Goal: Task Accomplishment & Management: Use online tool/utility

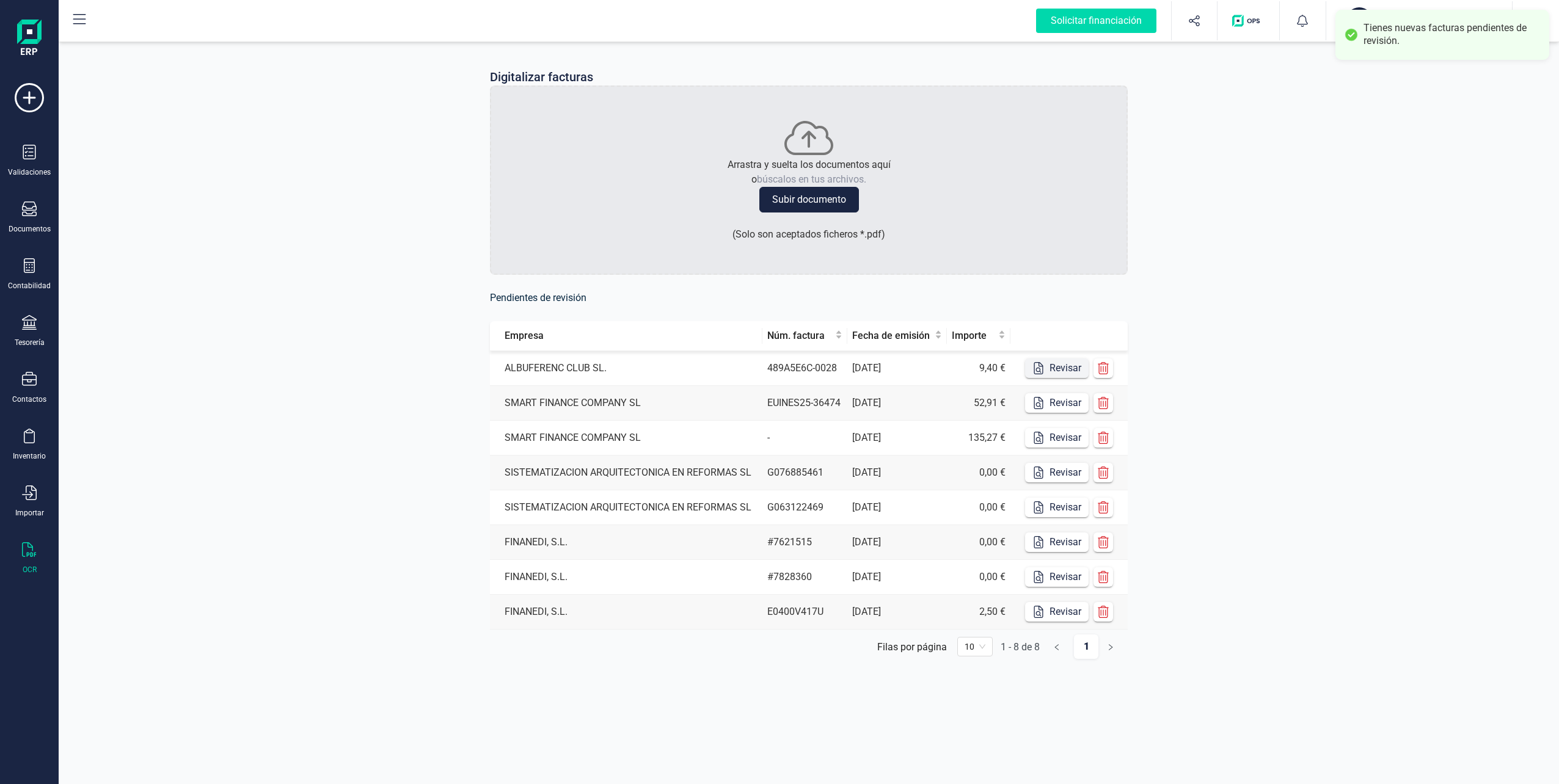
click at [1045, 371] on button "Revisar" at bounding box center [1057, 368] width 63 height 20
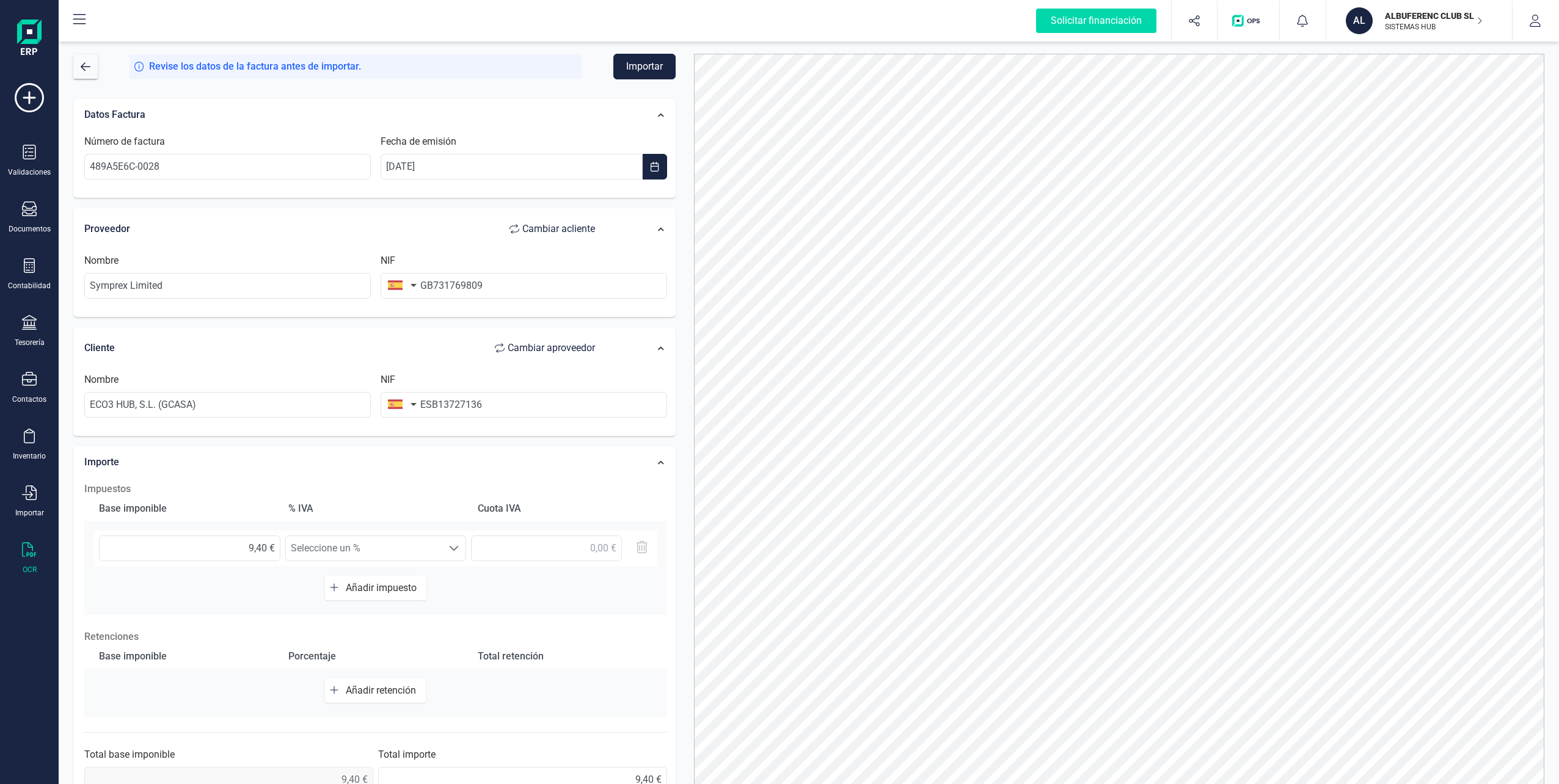
click at [407, 286] on button "button" at bounding box center [400, 285] width 38 height 24
click at [421, 325] on input "text" at bounding box center [468, 320] width 163 height 26
type input "REI"
click at [442, 368] on span "[GEOGRAPHIC_DATA]" at bounding box center [448, 368] width 99 height 15
click at [507, 400] on input "ESB13727136" at bounding box center [523, 405] width 286 height 26
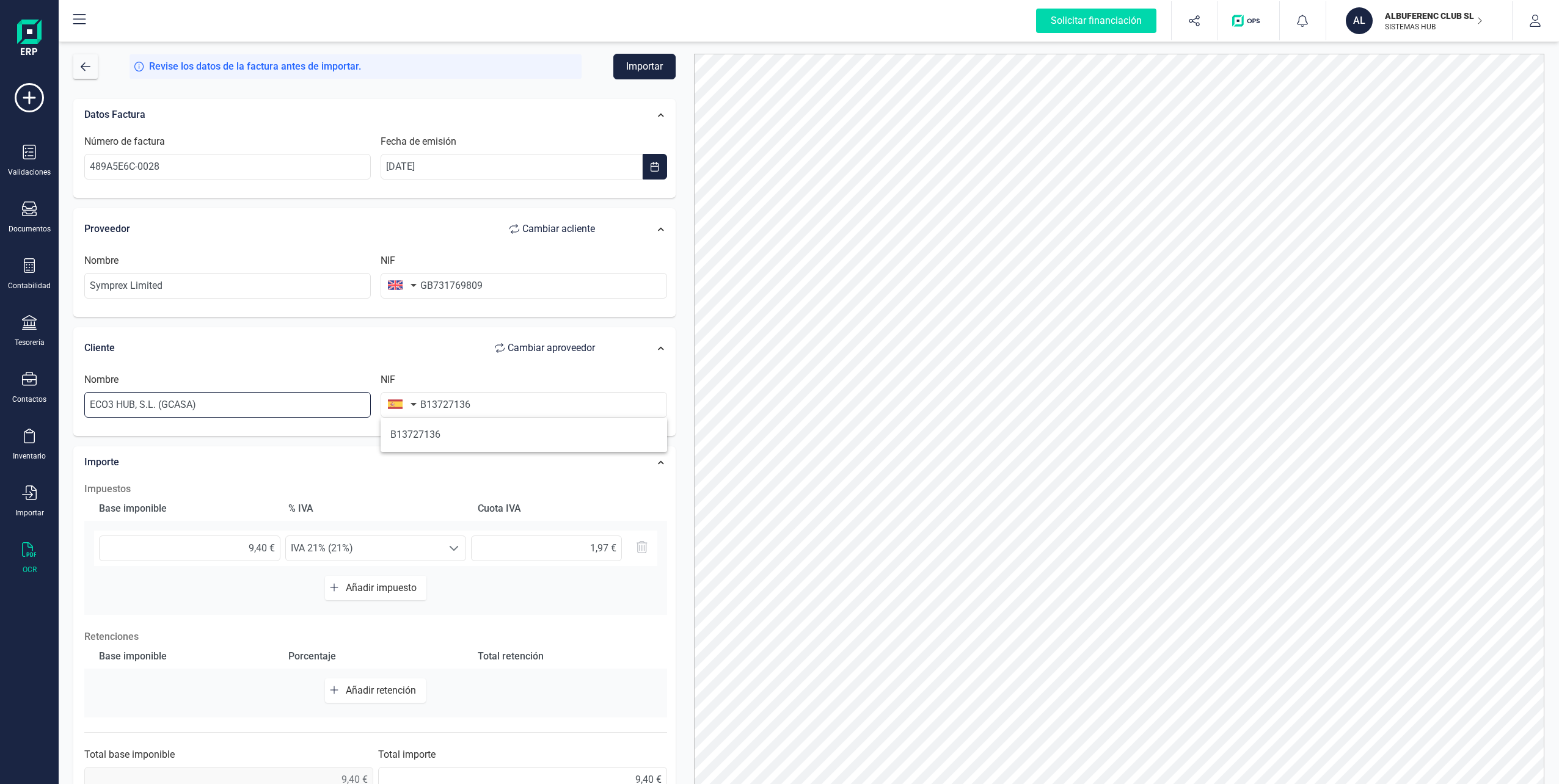
click at [204, 404] on input "ECO3 HUB, S.L. (GCASA)" at bounding box center [227, 405] width 286 height 26
click at [456, 411] on input "B13727136" at bounding box center [523, 405] width 286 height 26
click at [504, 411] on input "B13727136" at bounding box center [523, 405] width 286 height 26
type input "B13727136"
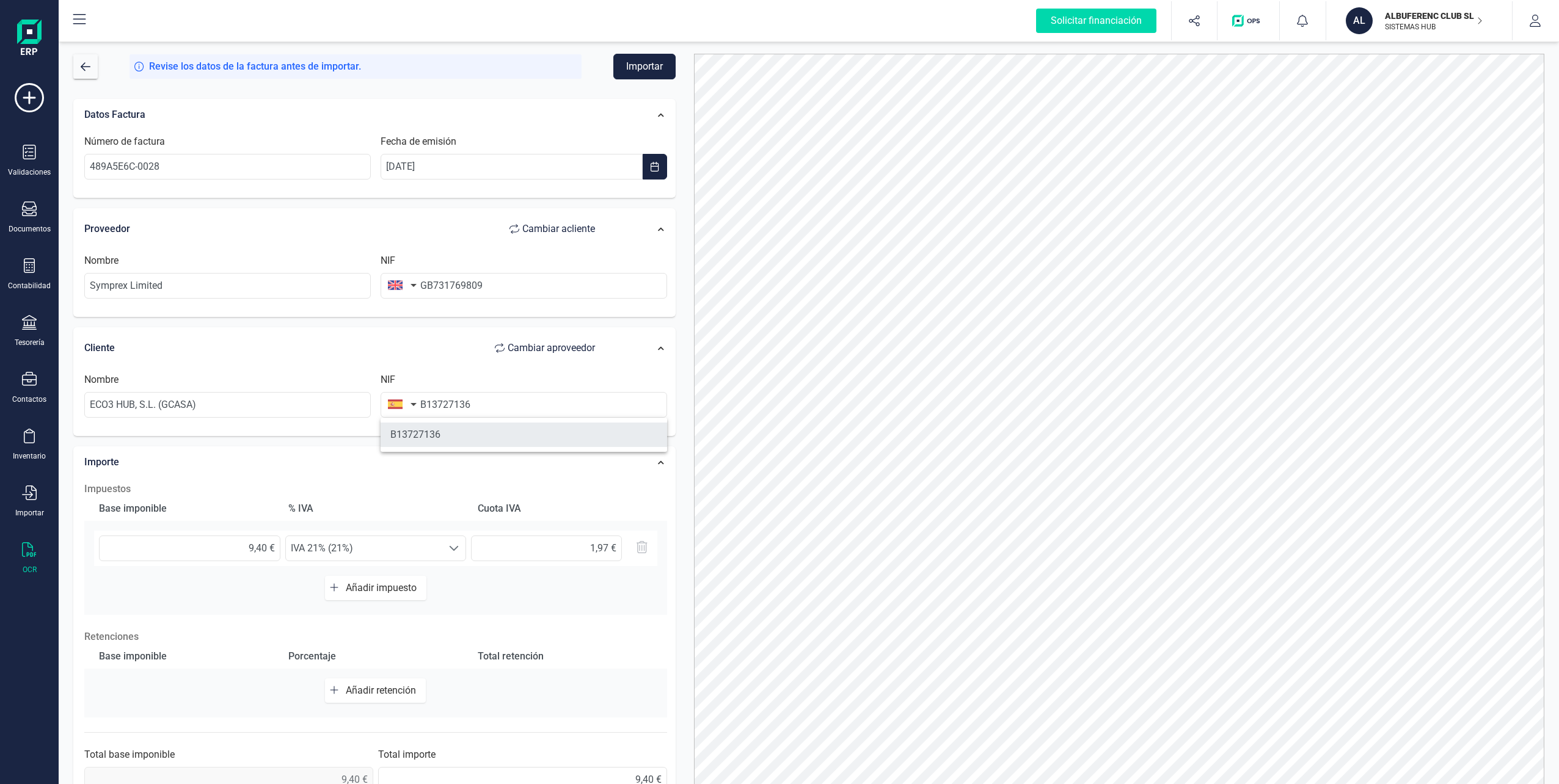
click at [460, 425] on li "B13727136" at bounding box center [523, 434] width 286 height 24
type input "ECO3 HUB SL"
click at [625, 67] on button "Importar" at bounding box center [644, 66] width 62 height 26
click at [650, 543] on div at bounding box center [561, 549] width 181 height 26
click at [414, 547] on span "IVA 21% (21%)" at bounding box center [364, 549] width 156 height 24
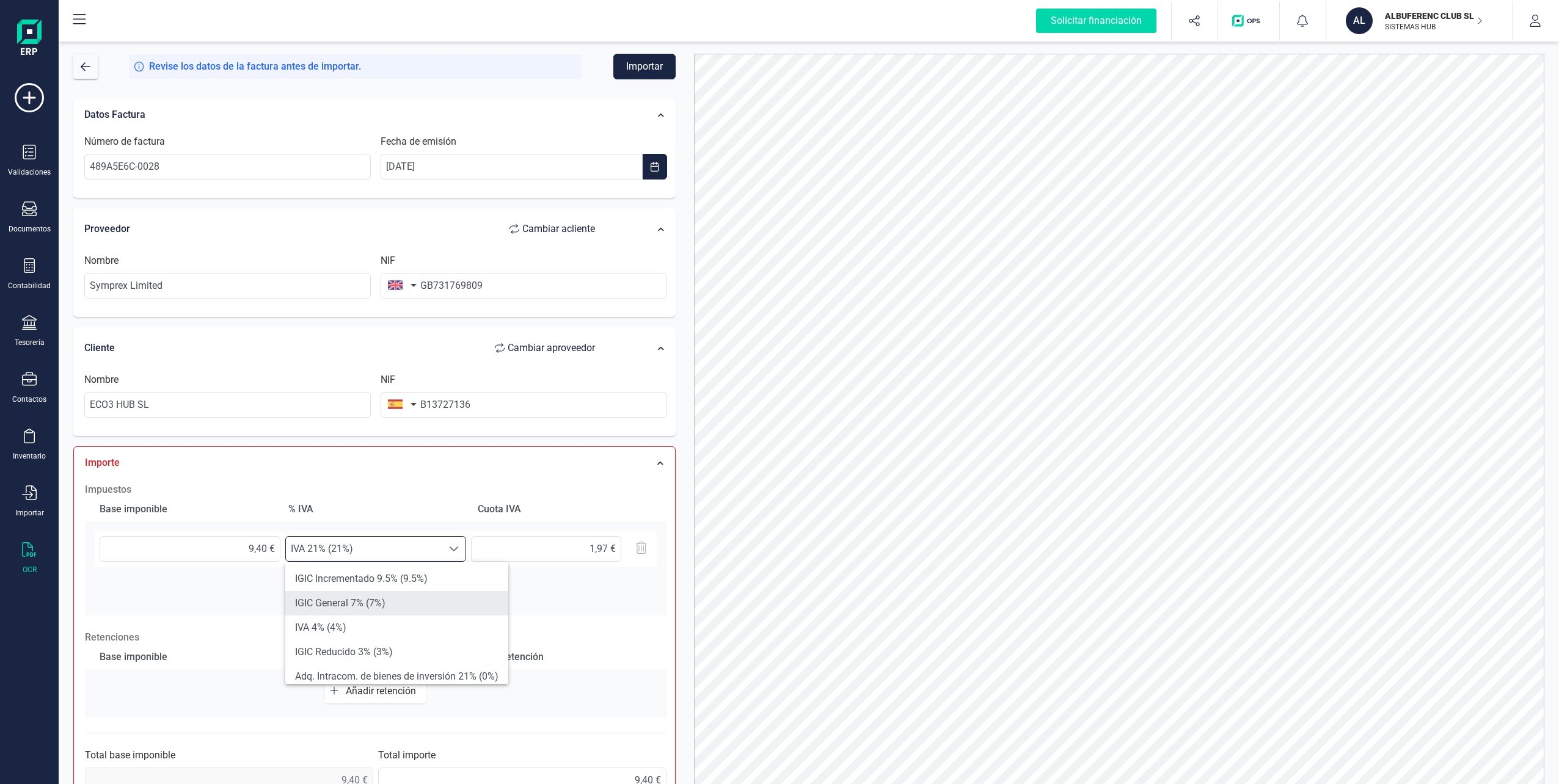
scroll to position [244, 0]
click at [368, 645] on li "Exento (0%)" at bounding box center [396, 652] width 223 height 24
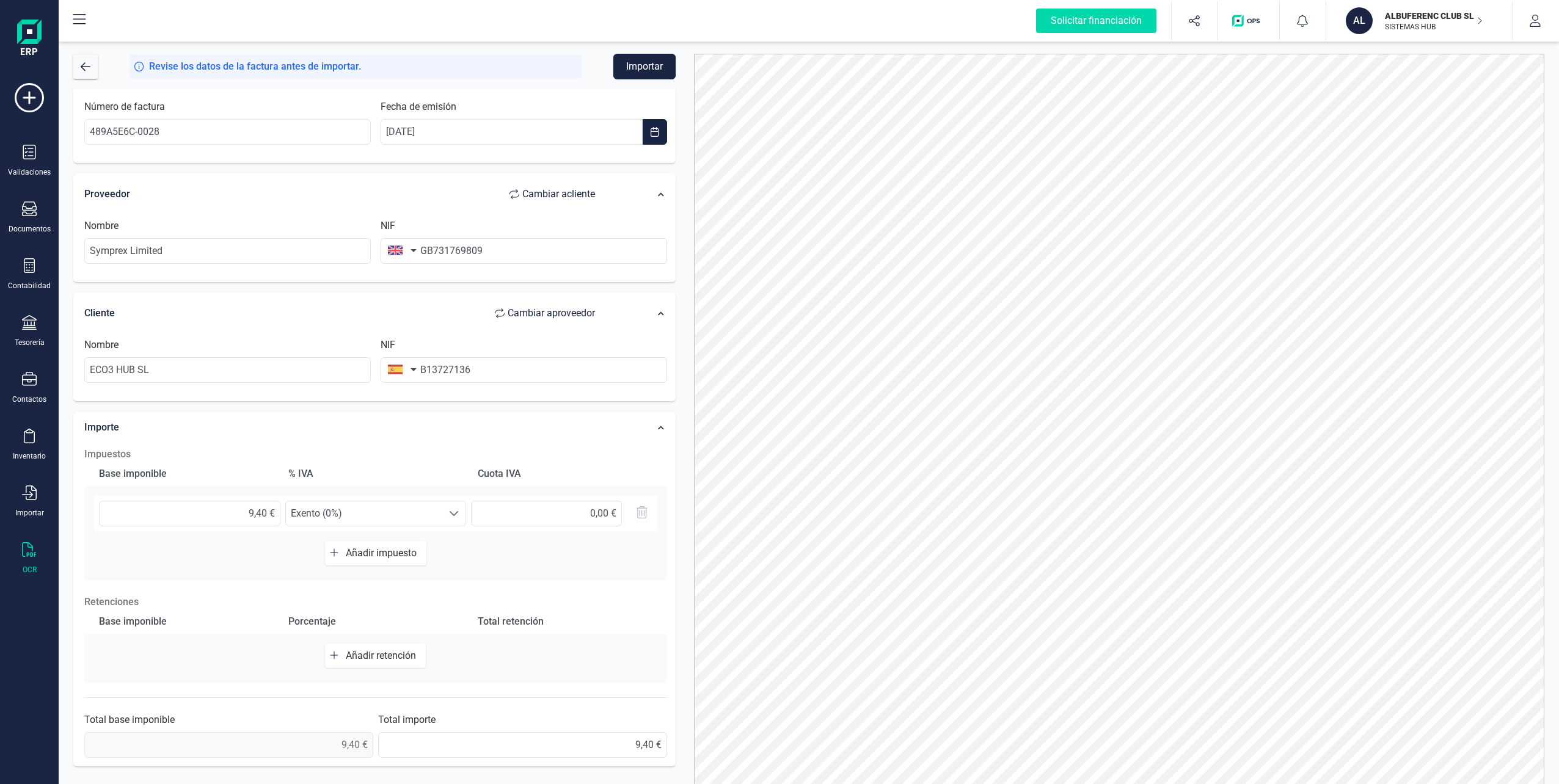
click at [650, 62] on button "Importar" at bounding box center [644, 66] width 62 height 26
click at [655, 70] on button "Importar" at bounding box center [644, 66] width 62 height 26
click at [435, 251] on input "GB731769809" at bounding box center [523, 251] width 286 height 26
click at [327, 251] on input "Symprex Limited" at bounding box center [227, 251] width 286 height 26
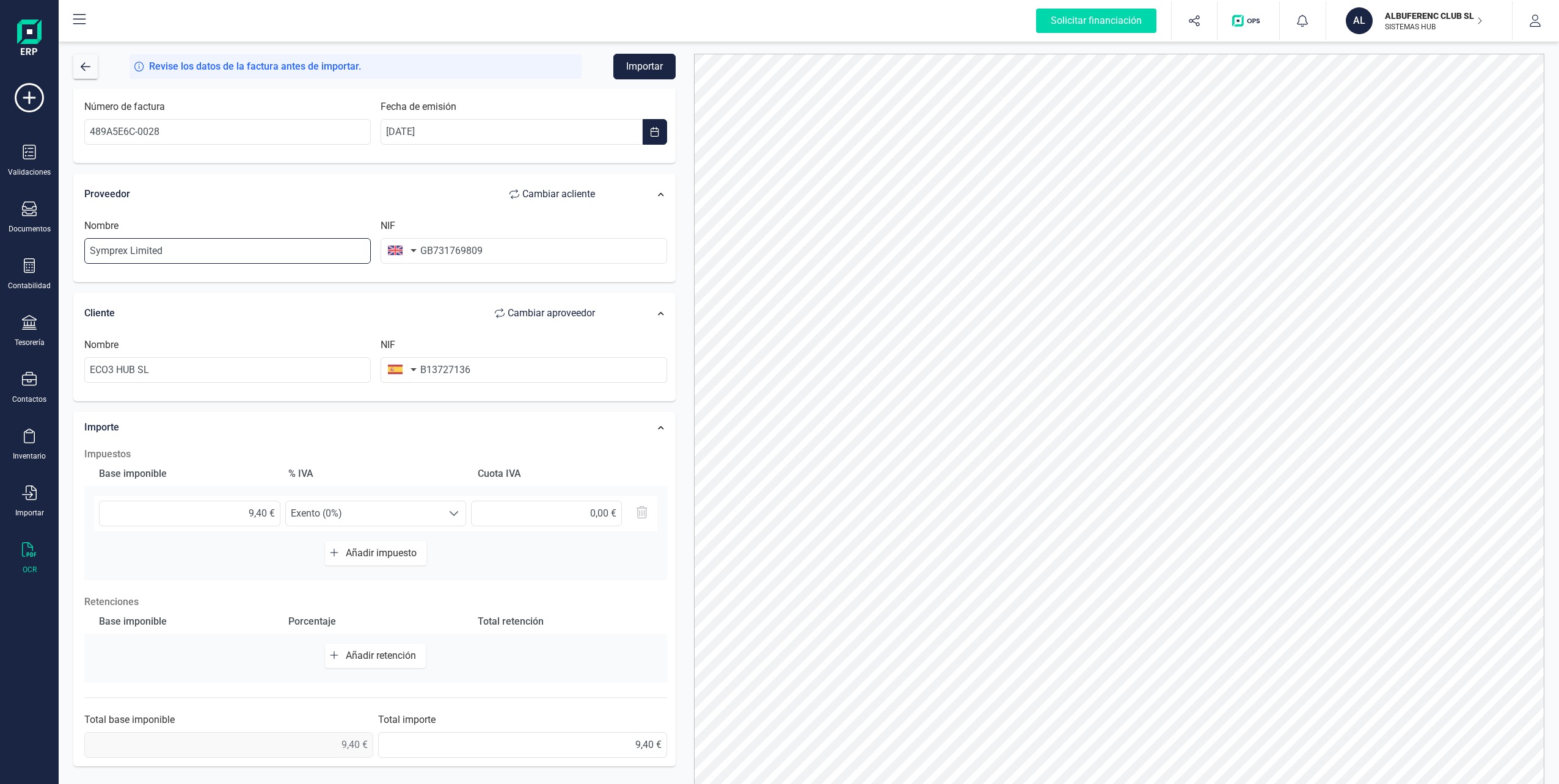
click at [327, 251] on input "Symprex Limited" at bounding box center [227, 251] width 286 height 26
type input "SYMPREX LIMITED"
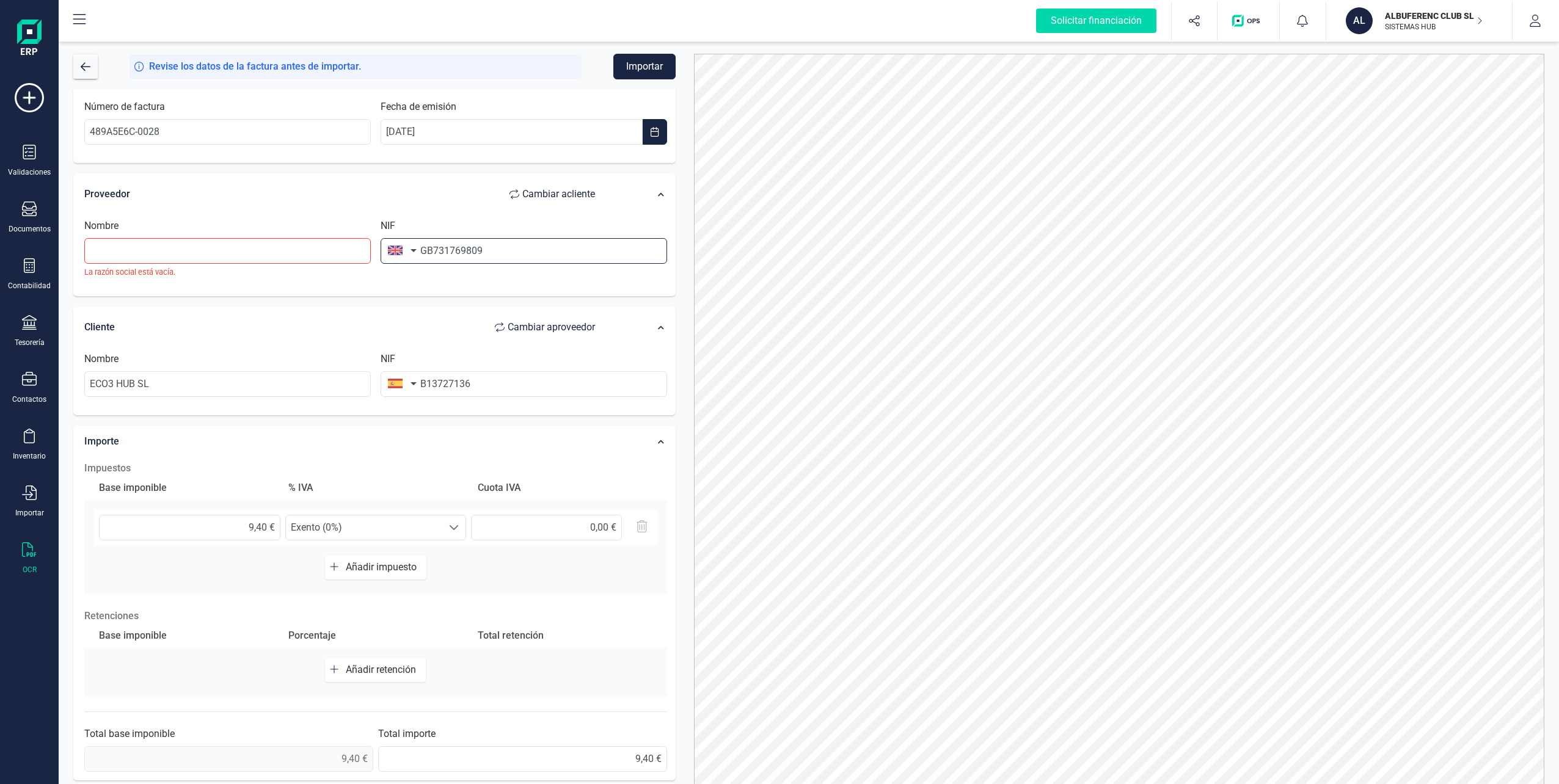
click at [507, 259] on input "GB731769809" at bounding box center [523, 251] width 286 height 26
click at [502, 257] on input "GB731769809" at bounding box center [523, 251] width 286 height 26
type input "731769809"
click at [308, 246] on input "Nombre" at bounding box center [227, 251] width 286 height 26
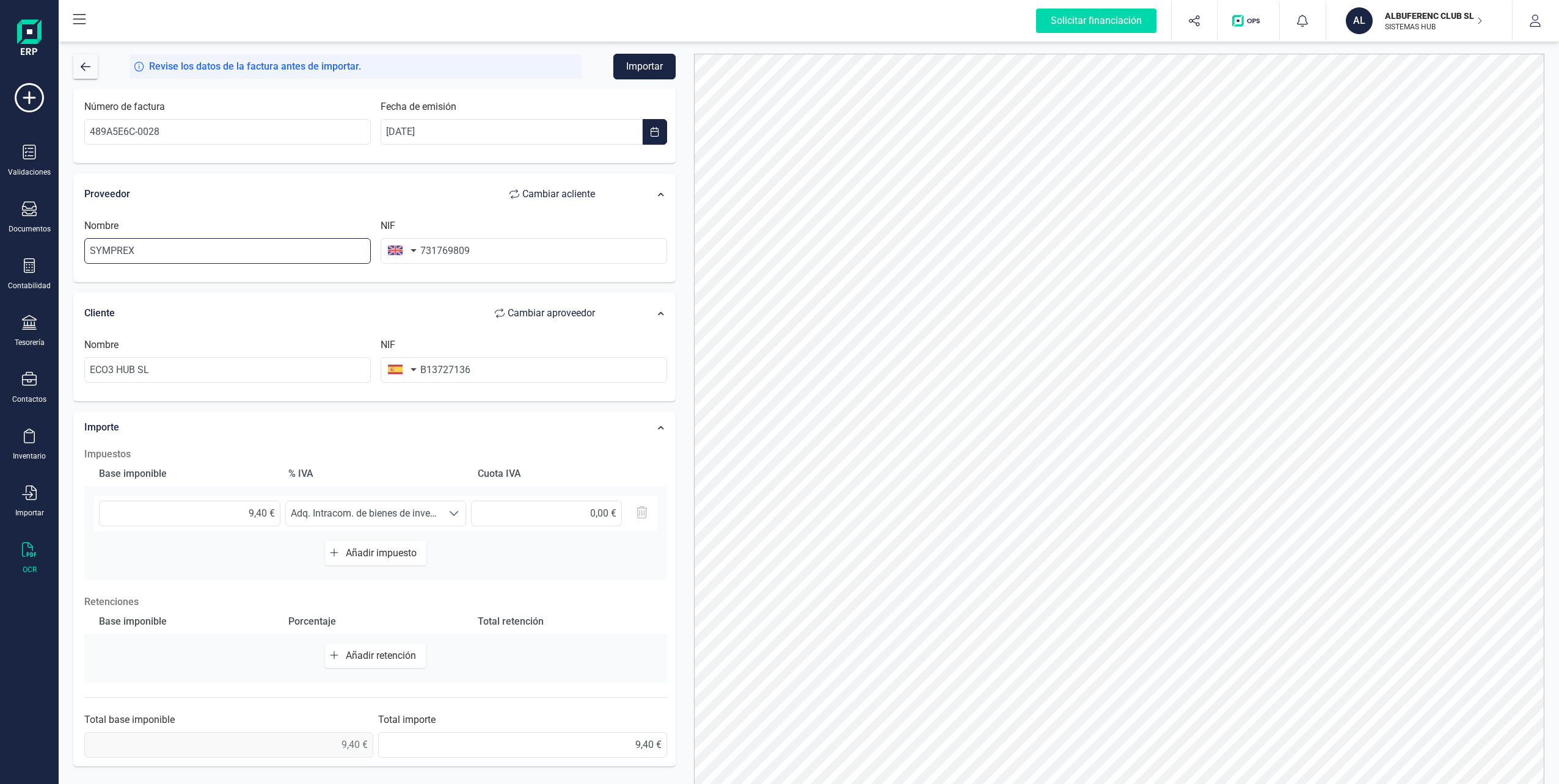
type input "SYMPREX"
click at [657, 71] on button "Importar" at bounding box center [644, 66] width 62 height 26
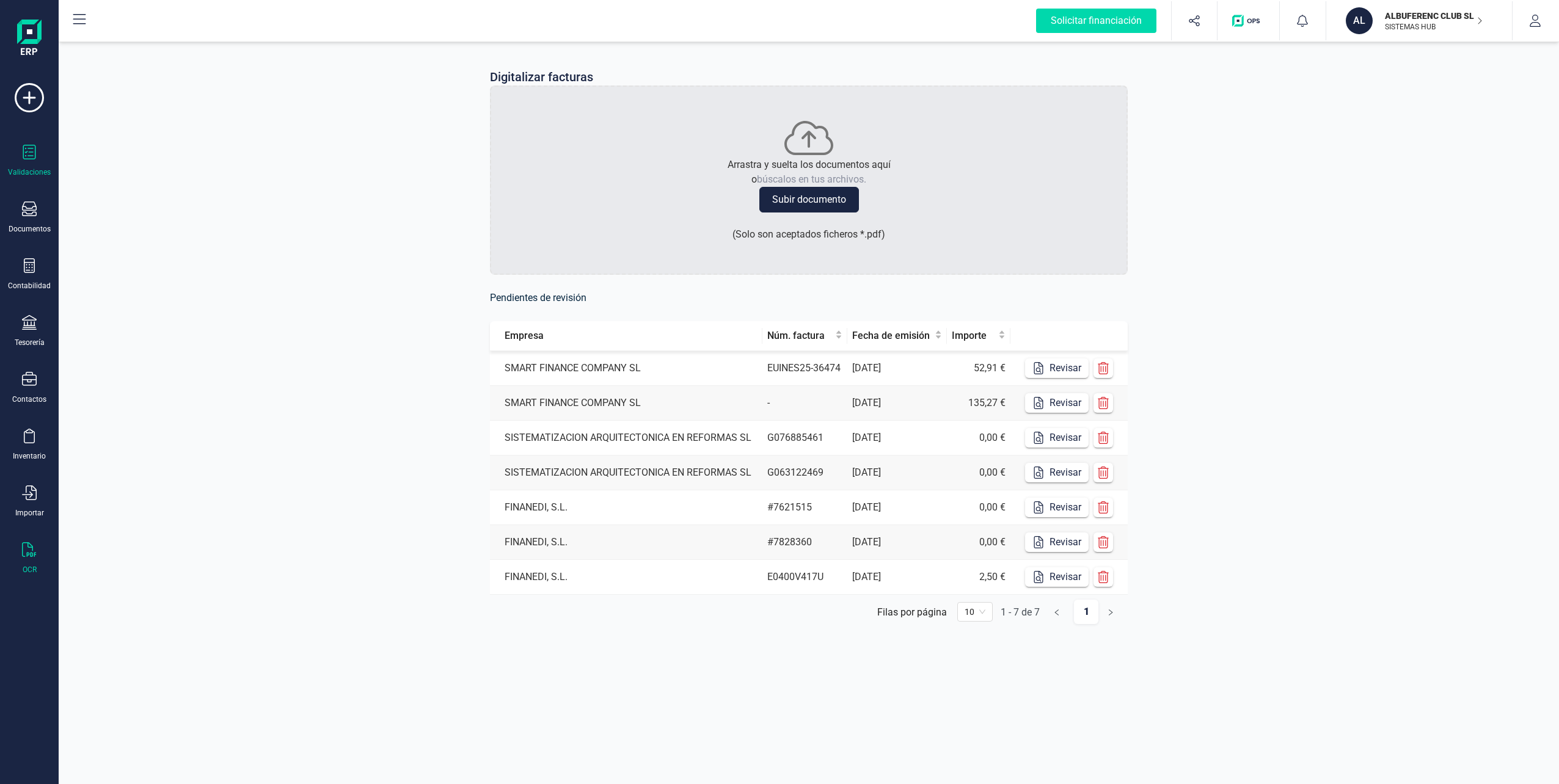
click at [34, 161] on div at bounding box center [29, 153] width 15 height 18
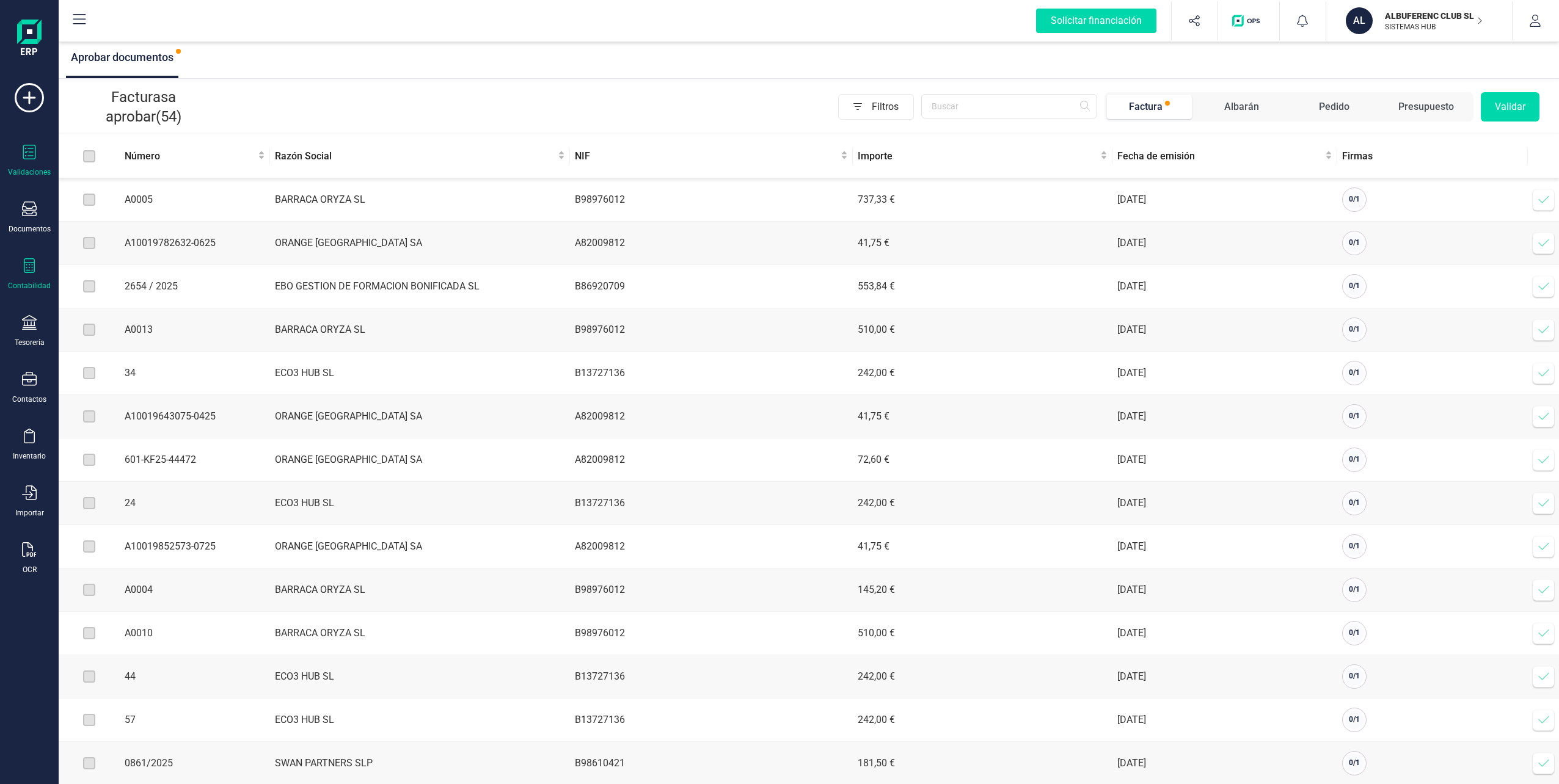
click at [26, 271] on icon at bounding box center [29, 266] width 15 height 15
click at [135, 155] on span "Cuadro de cuentas" at bounding box center [149, 151] width 108 height 15
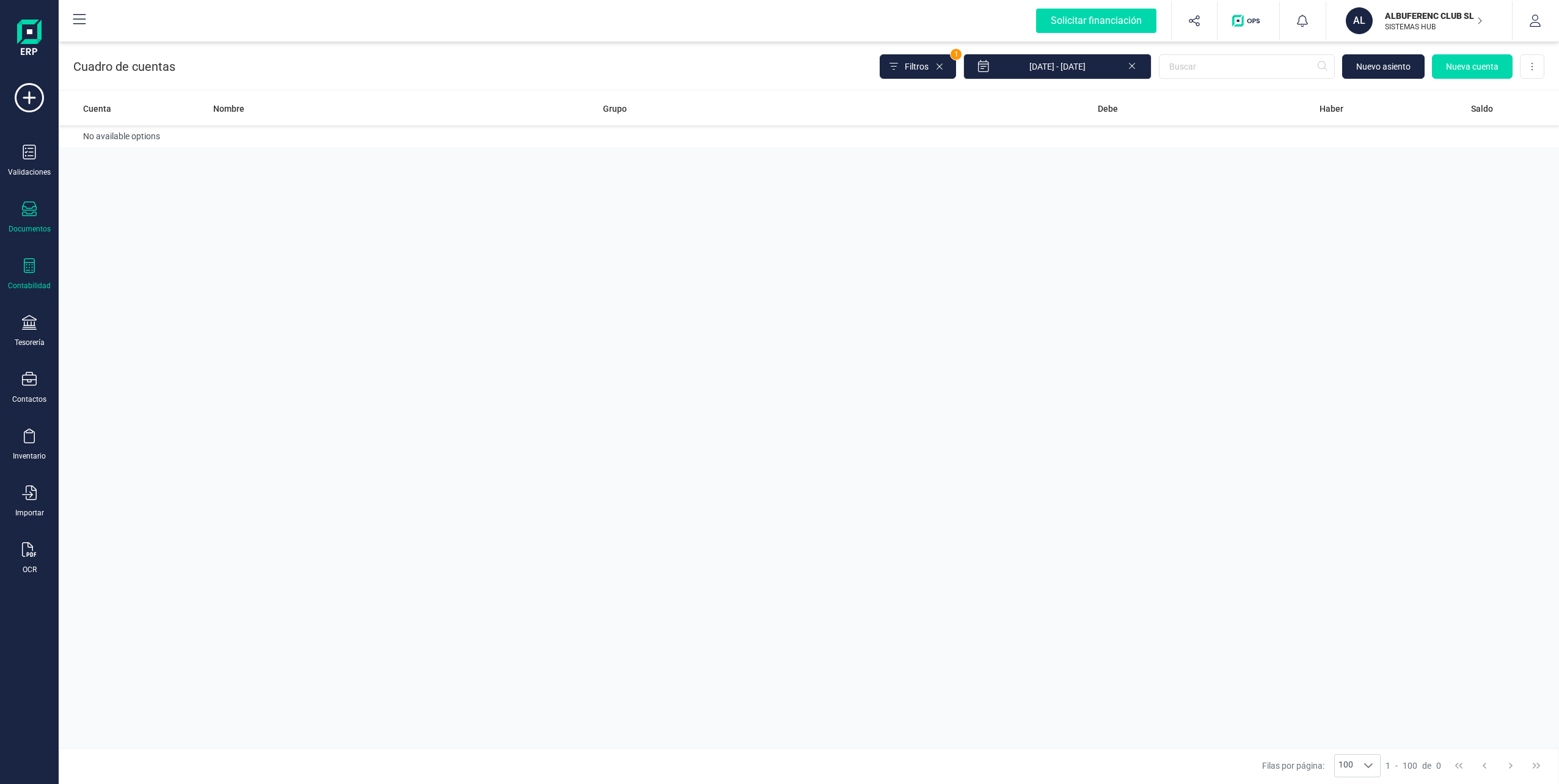
click at [34, 225] on div "Documentos" at bounding box center [30, 229] width 42 height 10
click at [132, 149] on span "Albaranes" at bounding box center [130, 148] width 70 height 15
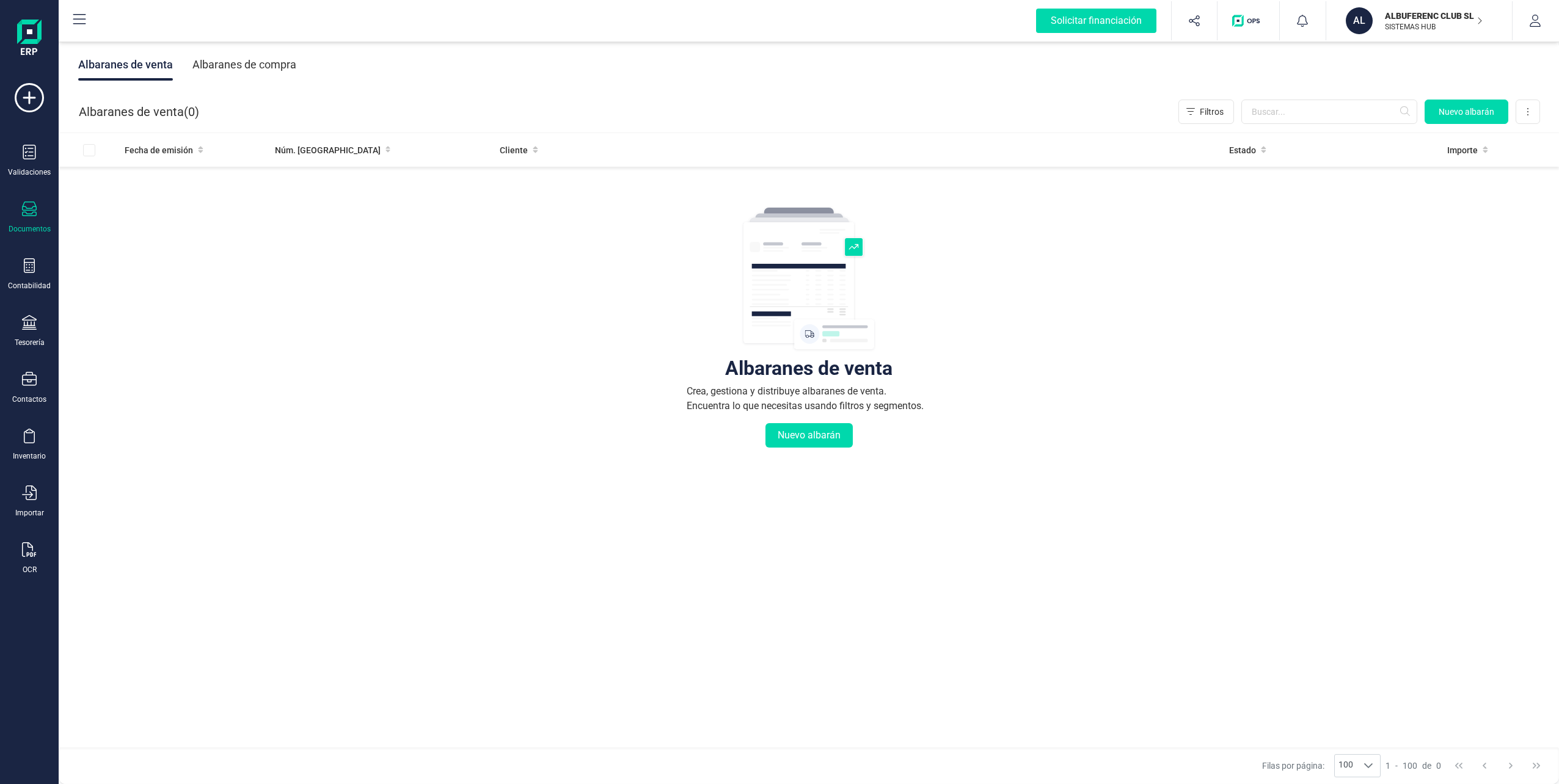
click at [35, 221] on div "Documentos" at bounding box center [29, 217] width 49 height 32
click at [138, 174] on div at bounding box center [149, 175] width 22 height 15
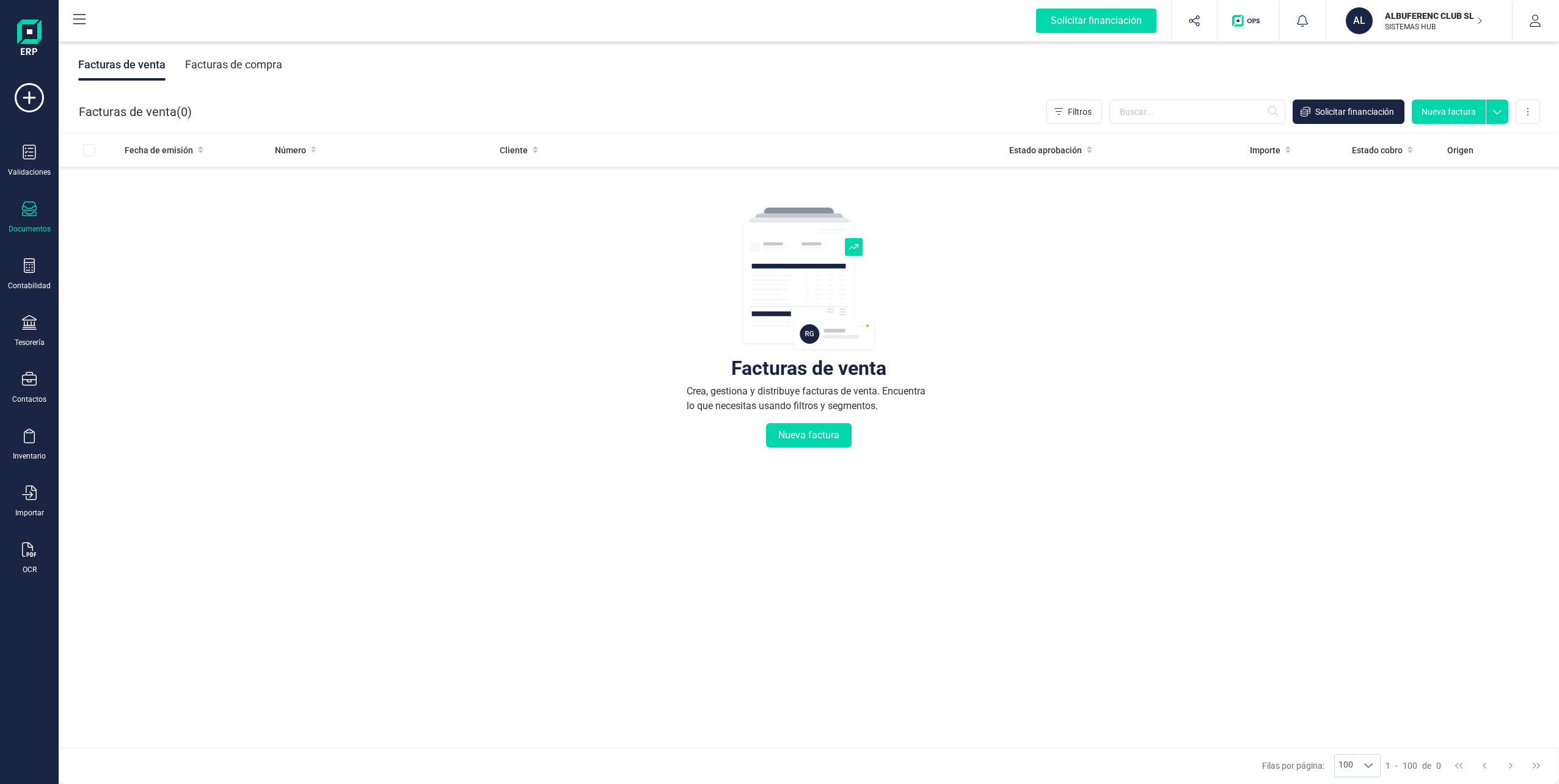
click at [1402, 34] on div "ALBUFERENC CLUB SL. SISTEMAS HUB" at bounding box center [1427, 20] width 94 height 27
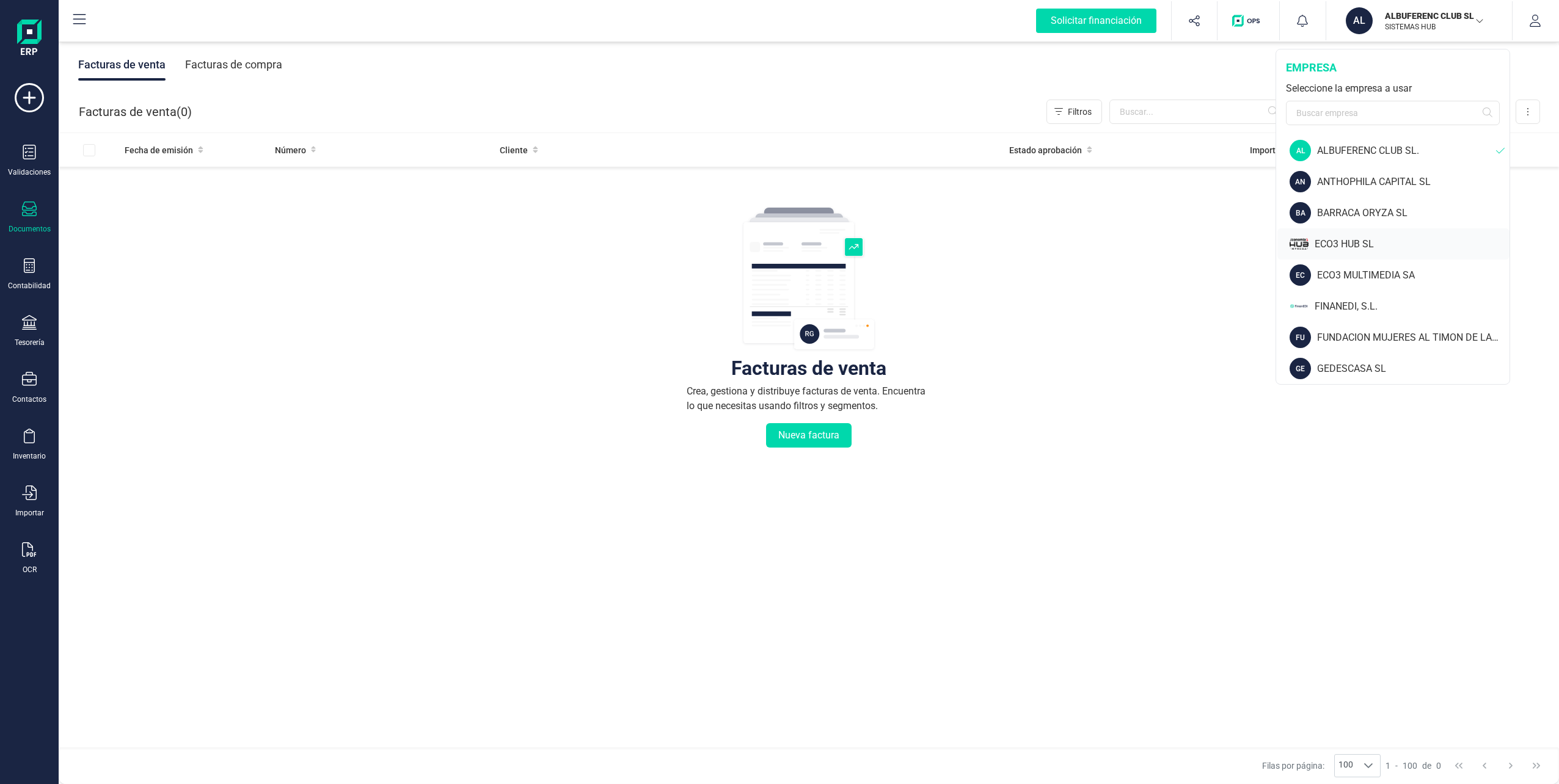
click at [1357, 247] on div "ECO3 HUB SL" at bounding box center [1412, 244] width 195 height 15
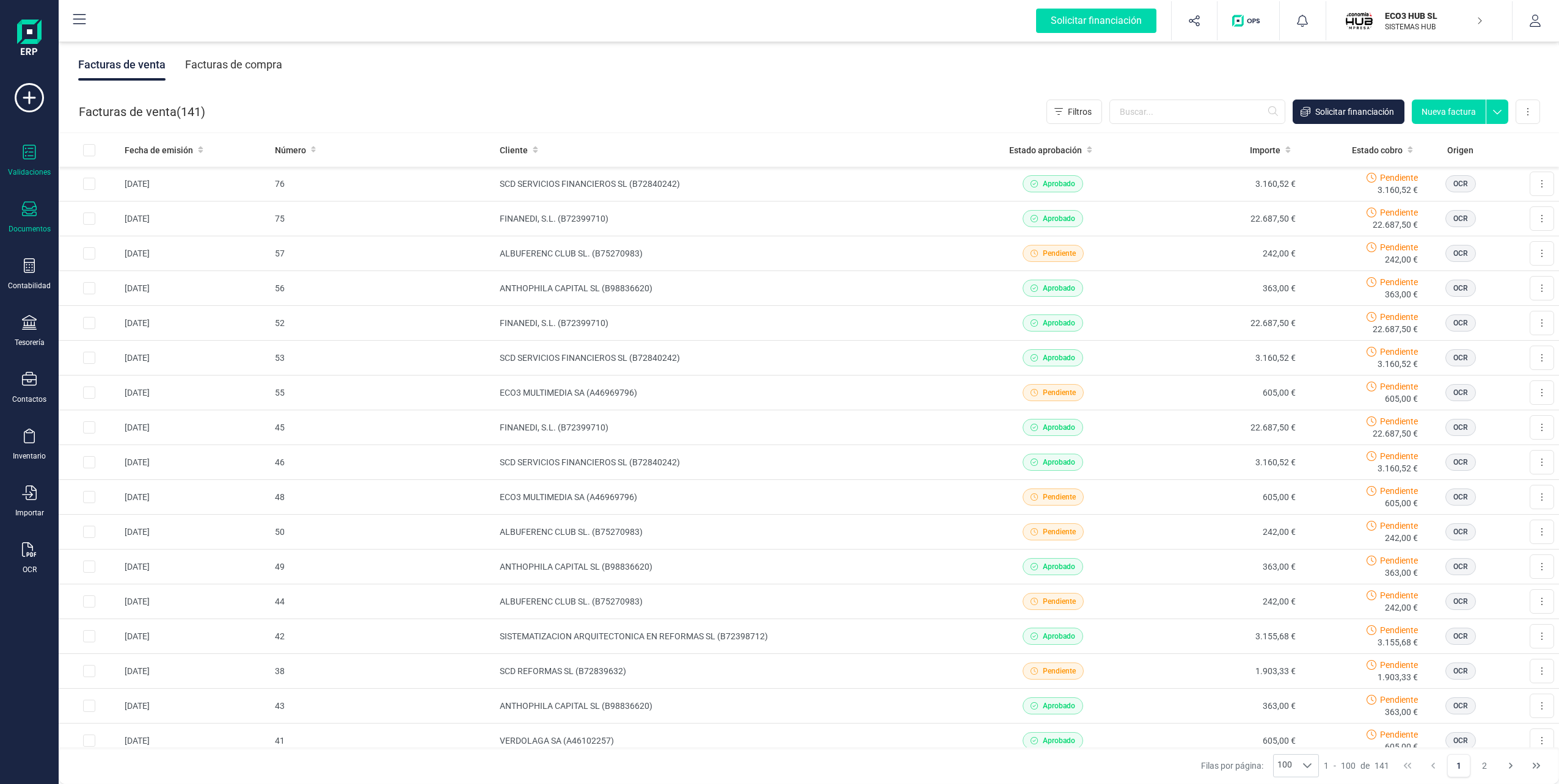
click at [41, 165] on div "Validaciones" at bounding box center [29, 161] width 49 height 32
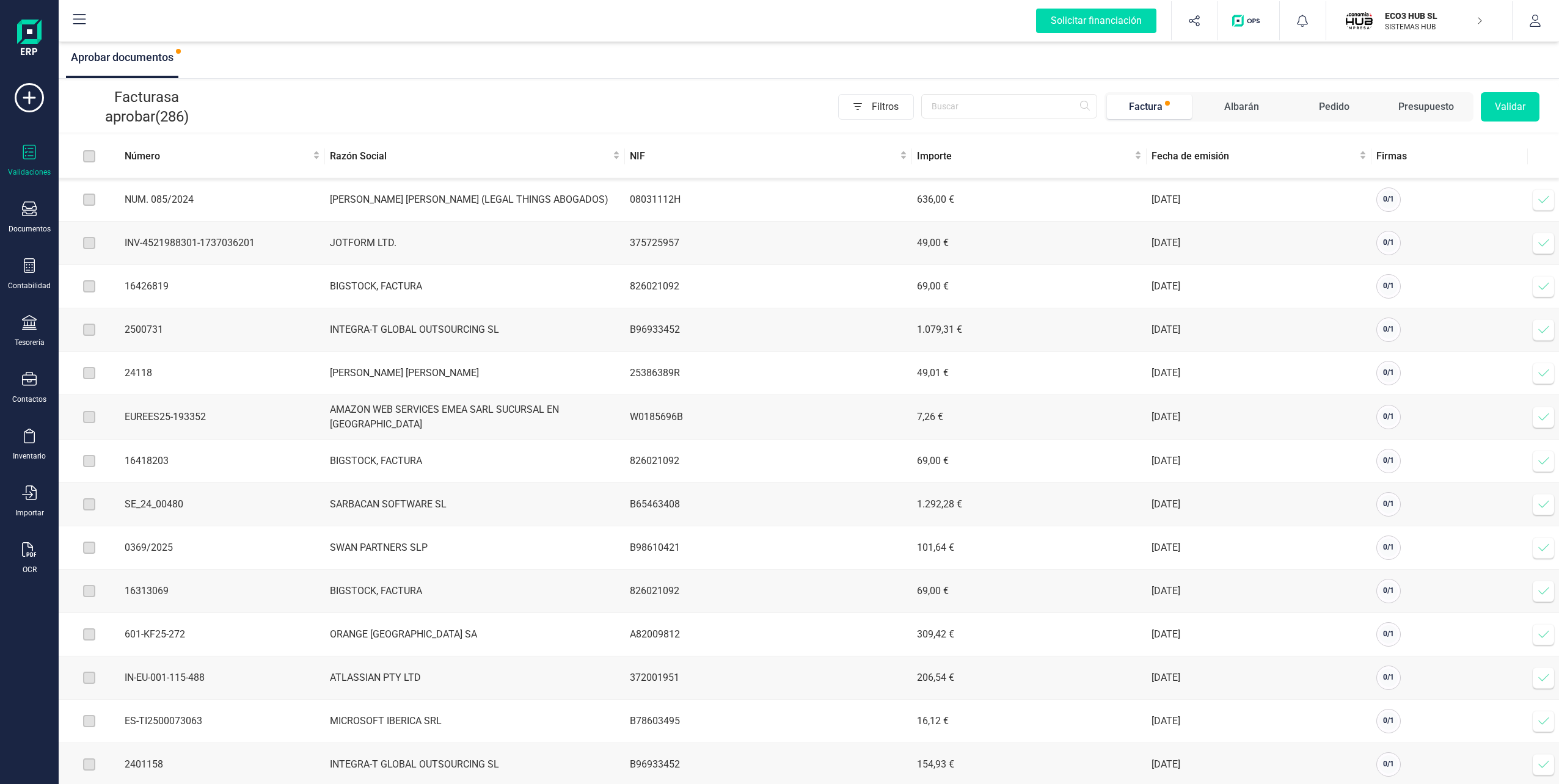
click at [30, 48] on img at bounding box center [29, 39] width 24 height 39
